Goal: Navigation & Orientation: Find specific page/section

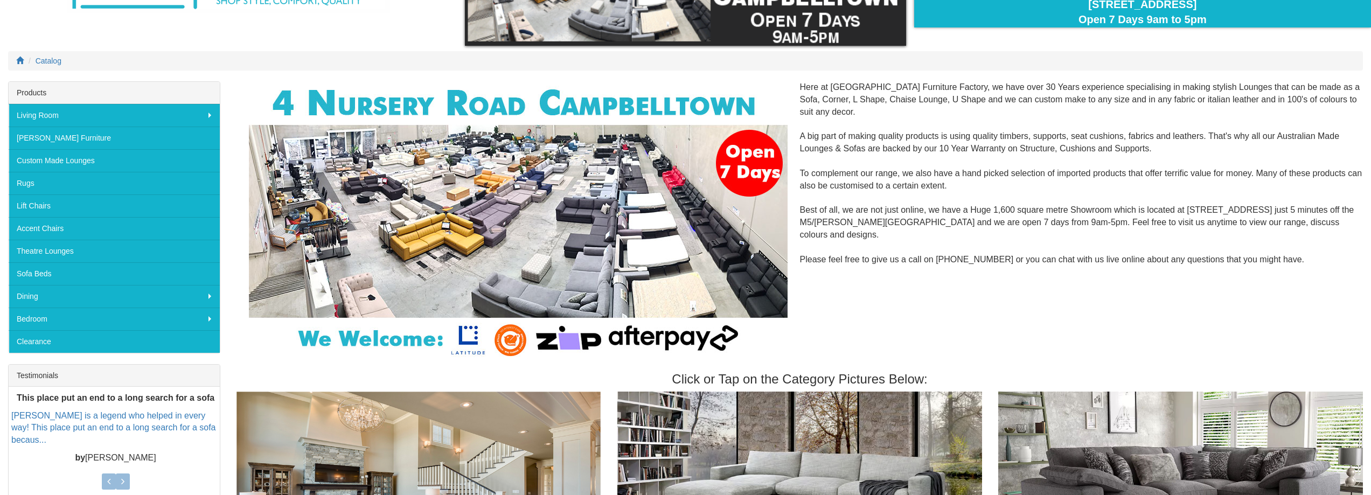
scroll to position [16, 0]
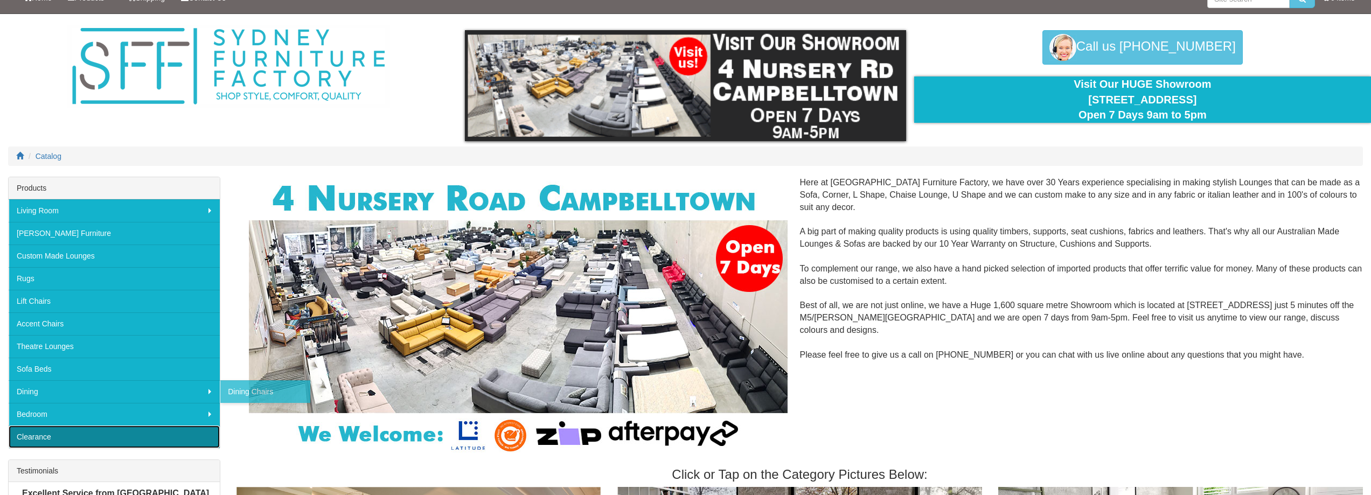
click at [103, 439] on link "Clearance" at bounding box center [114, 437] width 211 height 23
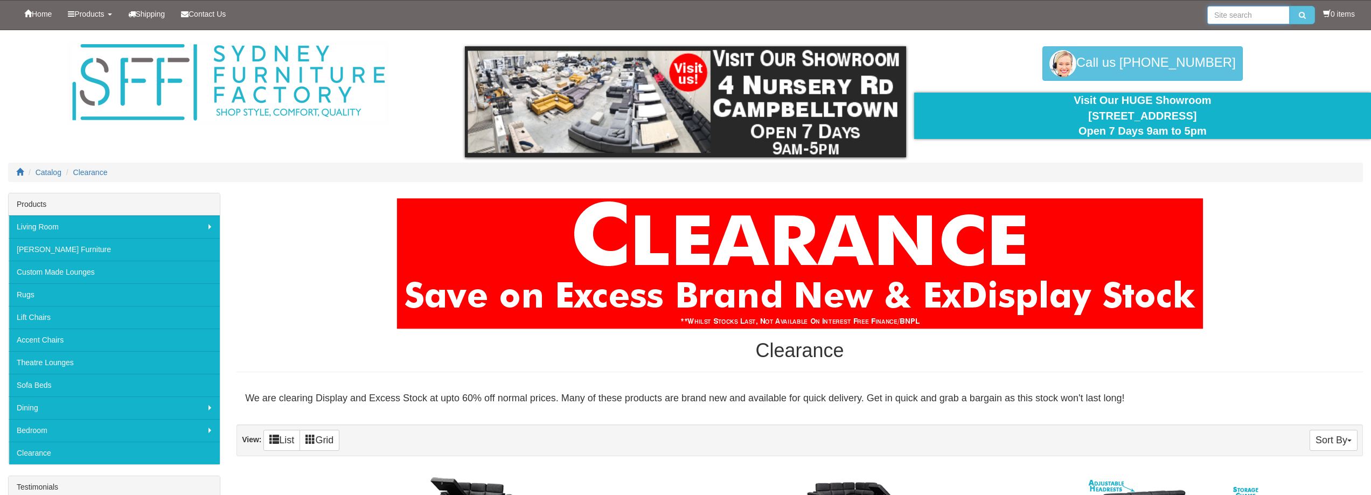
click at [1252, 13] on input "search" at bounding box center [1249, 15] width 82 height 18
type input "coffee tables"
click at [1290, 6] on button "submit" at bounding box center [1302, 15] width 25 height 18
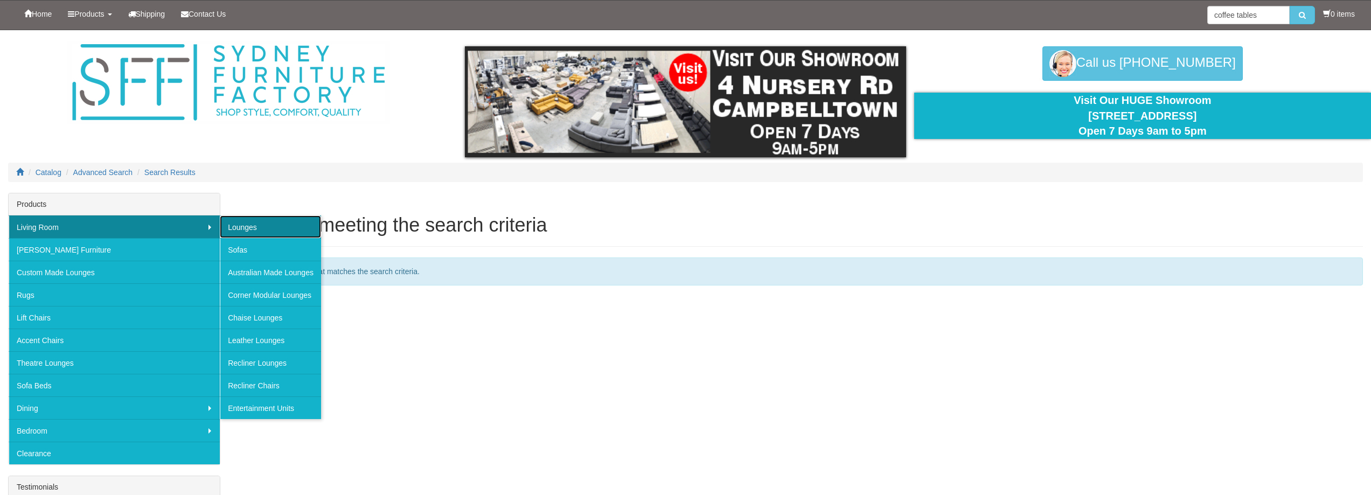
click at [245, 228] on link "Lounges" at bounding box center [270, 227] width 101 height 23
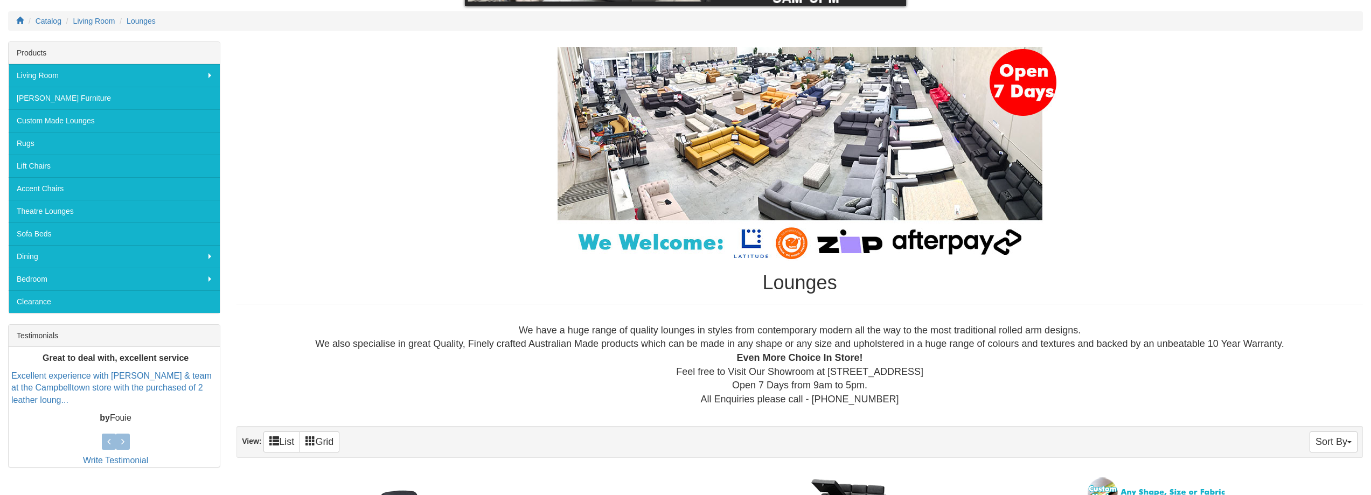
scroll to position [150, 0]
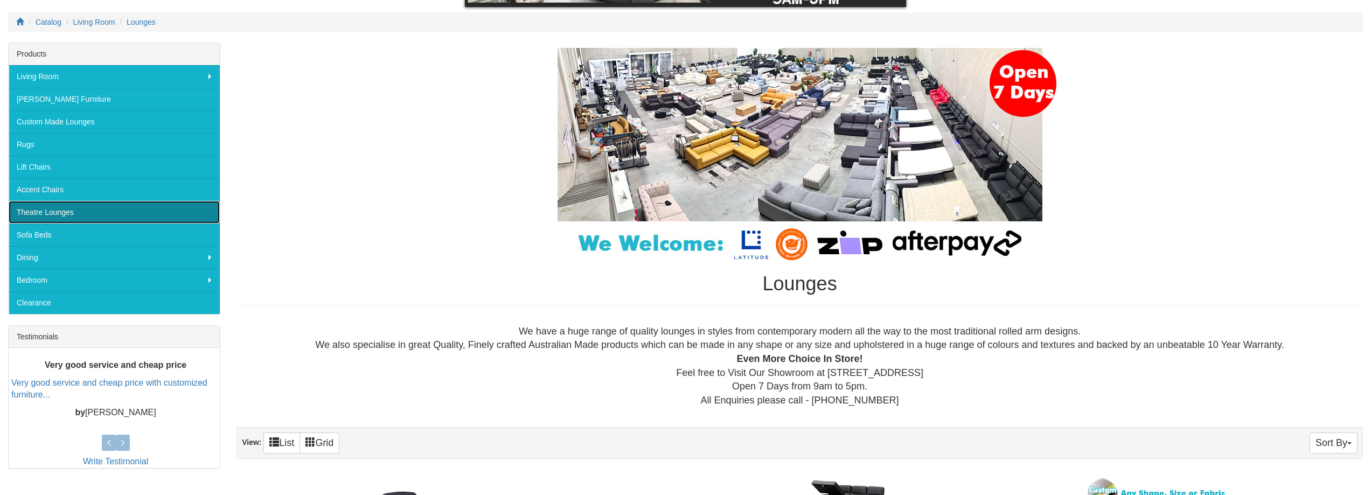
click at [74, 214] on link "Theatre Lounges" at bounding box center [114, 212] width 211 height 23
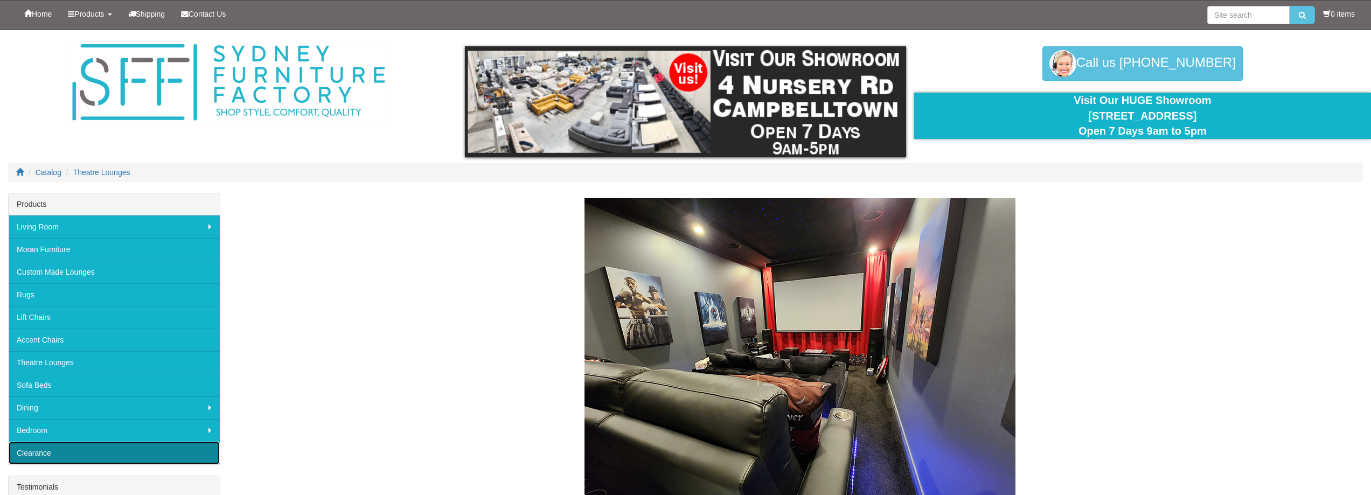
click at [96, 455] on link "Clearance" at bounding box center [114, 453] width 211 height 23
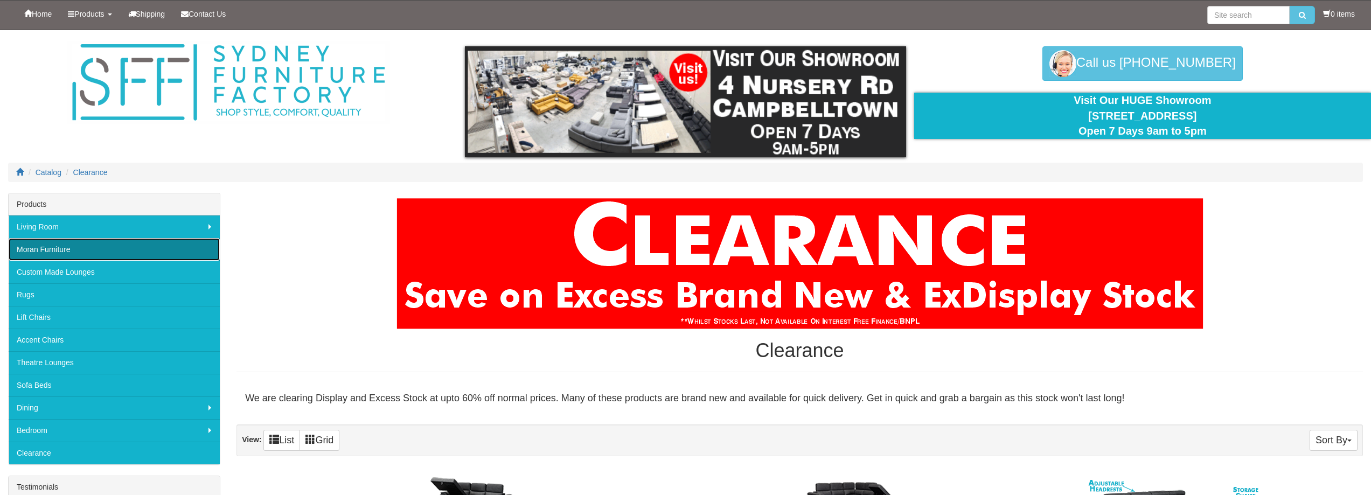
click at [135, 250] on link "Moran Furniture" at bounding box center [114, 249] width 211 height 23
